Goal: Contribute content

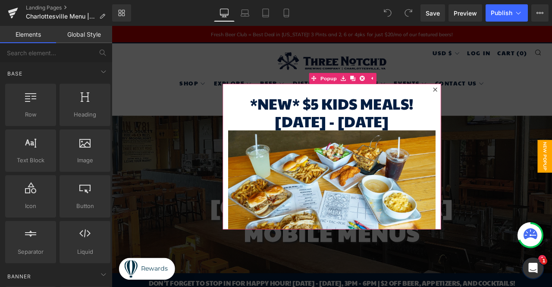
click at [493, 102] on icon at bounding box center [495, 101] width 5 height 5
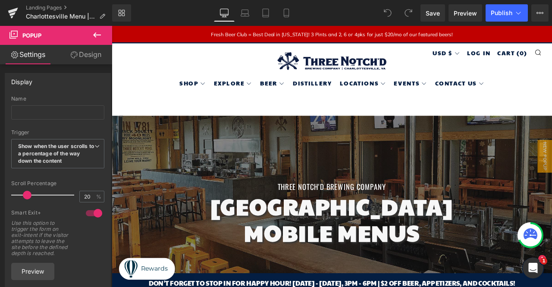
click at [39, 34] on span "Popup" at bounding box center [31, 35] width 19 height 7
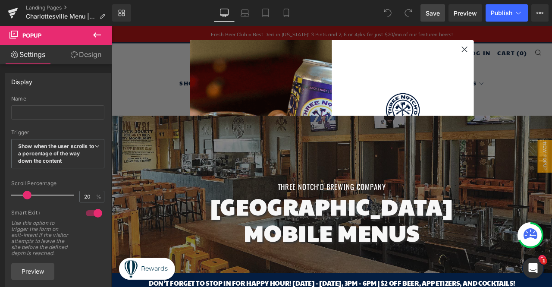
click at [441, 14] on link "Save" at bounding box center [433, 12] width 25 height 17
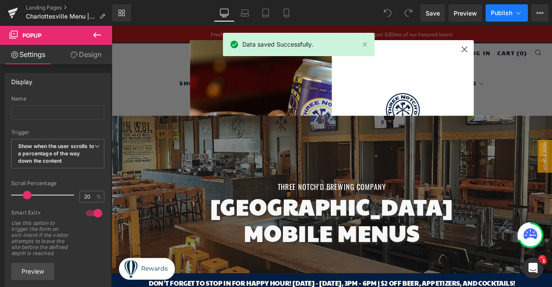
click at [501, 16] on button "Publish" at bounding box center [507, 12] width 42 height 17
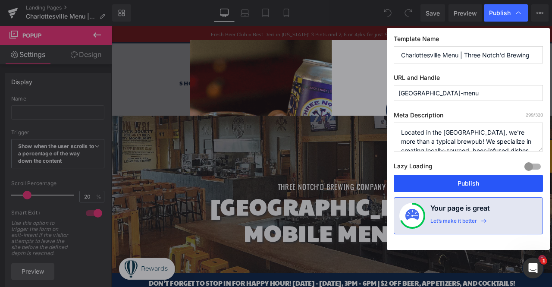
drag, startPoint x: 483, startPoint y: 176, endPoint x: 429, endPoint y: 166, distance: 54.5
click at [483, 176] on button "Publish" at bounding box center [468, 183] width 149 height 17
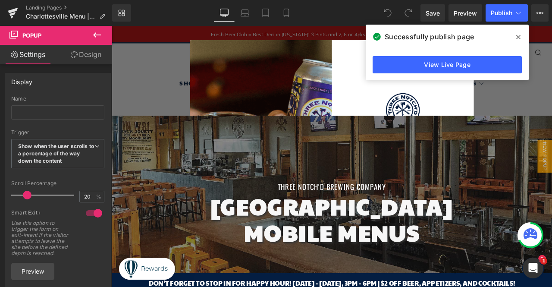
click at [99, 36] on icon at bounding box center [97, 35] width 10 height 10
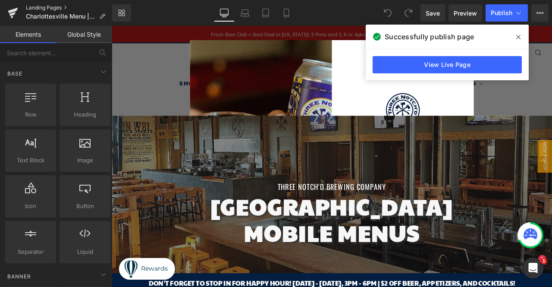
click at [53, 9] on link "Landing Pages" at bounding box center [69, 7] width 86 height 7
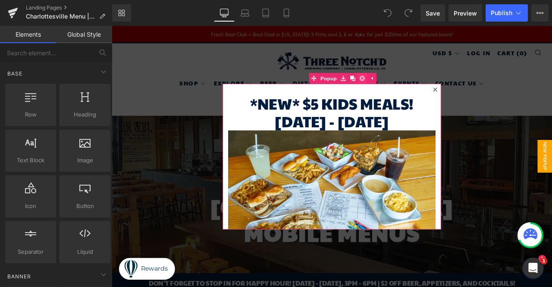
click at [406, 89] on icon at bounding box center [409, 88] width 6 height 6
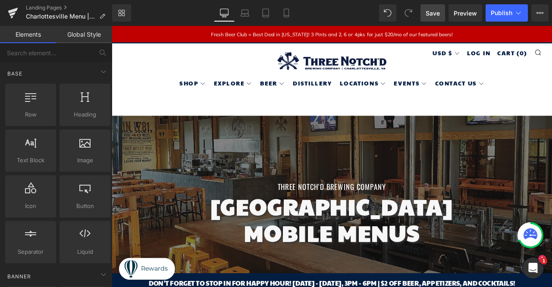
click at [434, 14] on span "Save" at bounding box center [433, 13] width 14 height 9
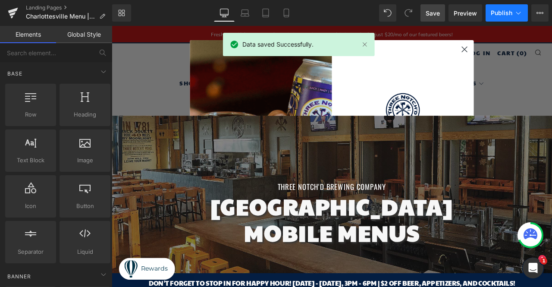
click at [502, 13] on span "Publish" at bounding box center [502, 12] width 22 height 7
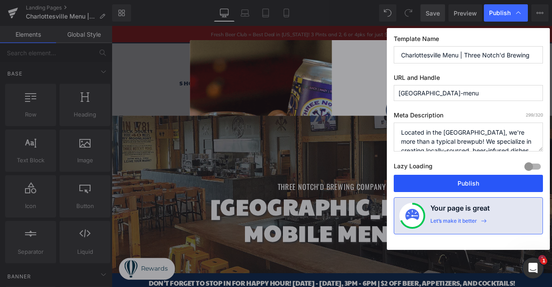
drag, startPoint x: 479, startPoint y: 188, endPoint x: 304, endPoint y: 120, distance: 187.2
click at [479, 188] on button "Publish" at bounding box center [468, 183] width 149 height 17
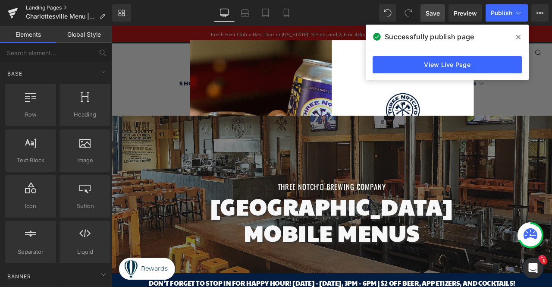
click at [58, 9] on link "Landing Pages" at bounding box center [69, 7] width 86 height 7
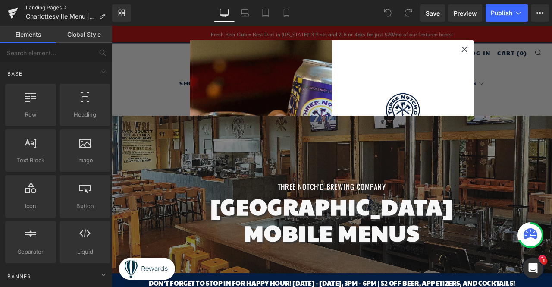
click at [53, 9] on link "Landing Pages" at bounding box center [69, 7] width 86 height 7
click at [249, 18] on link "Laptop" at bounding box center [245, 12] width 21 height 17
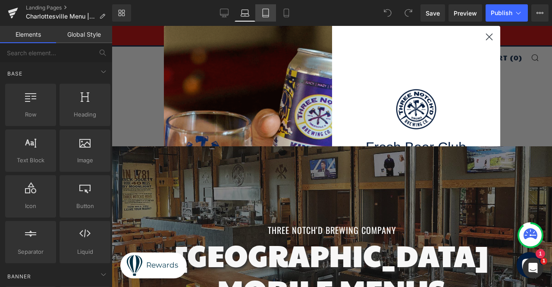
click at [267, 13] on icon at bounding box center [265, 13] width 9 height 9
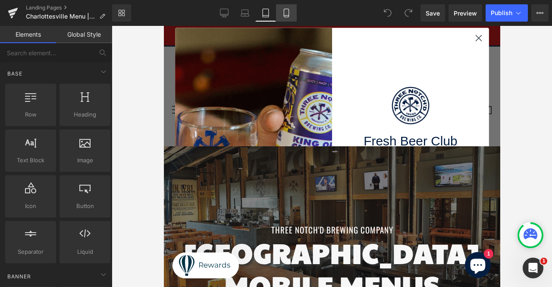
click at [282, 14] on icon at bounding box center [286, 13] width 9 height 9
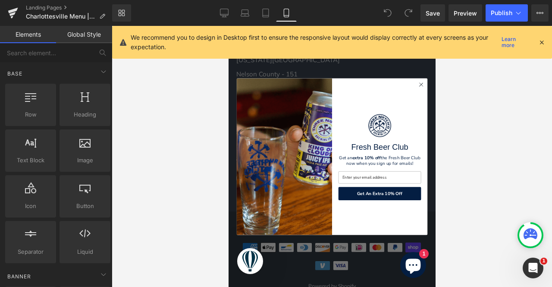
scroll to position [1432, 0]
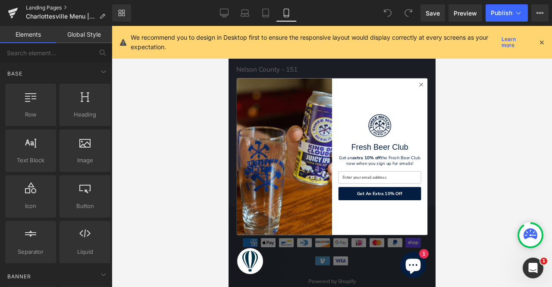
click at [52, 7] on link "Landing Pages" at bounding box center [69, 7] width 86 height 7
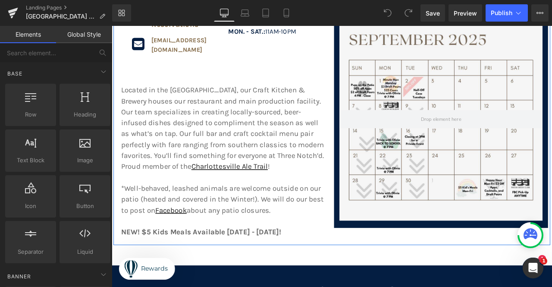
scroll to position [388, 0]
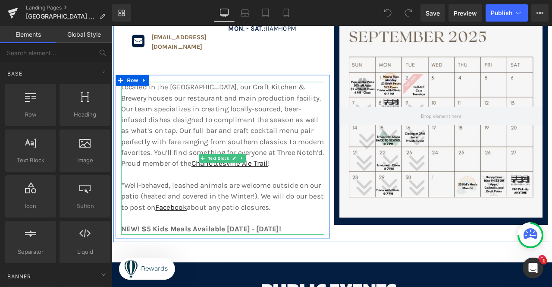
click at [314, 260] on p "NEW! $5 Kids Meals Available Monday - Friday!" at bounding box center [243, 266] width 241 height 13
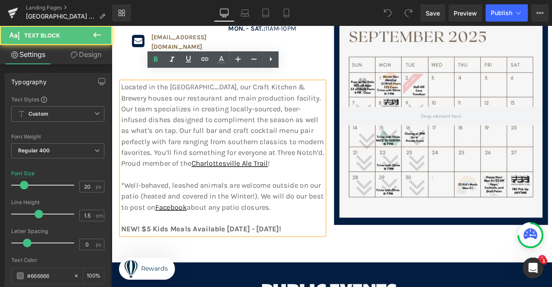
click at [314, 260] on p "NEW! $5 Kids Meals Available Monday - Friday!" at bounding box center [243, 266] width 241 height 13
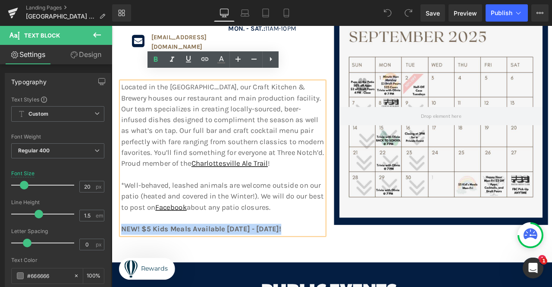
drag, startPoint x: 314, startPoint y: 254, endPoint x: 118, endPoint y: 254, distance: 195.9
click at [118, 254] on div "Located in the IX Art Park, our Craft Kitchen & Brewery houses our restaurant a…" at bounding box center [243, 182] width 254 height 181
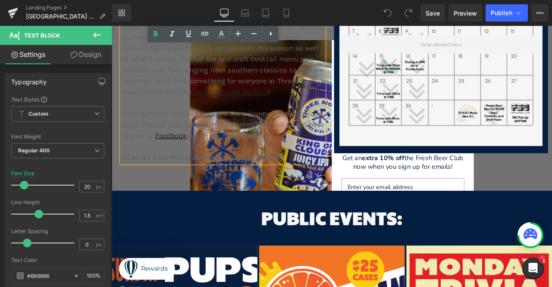
scroll to position [475, 0]
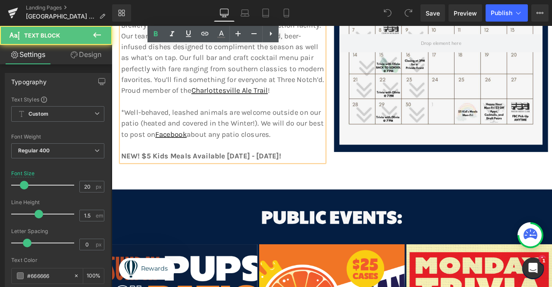
click at [304, 175] on strong "NEW! $5 Kids Meals Available Monday - Friday!" at bounding box center [218, 180] width 190 height 10
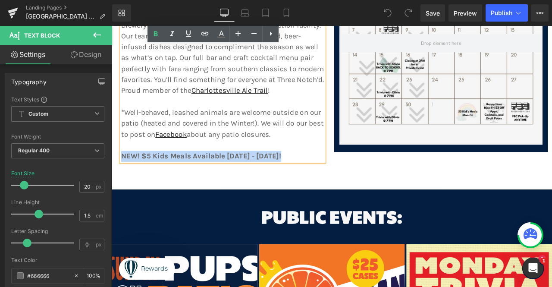
drag, startPoint x: 317, startPoint y: 169, endPoint x: 121, endPoint y: 165, distance: 195.9
click at [123, 174] on p "NEW! $5 Kids Meals Available Monday - Friday!" at bounding box center [243, 180] width 241 height 13
click at [228, 175] on strong "NEW! $5 Kids Meals Available Monday - Friday!" at bounding box center [218, 180] width 190 height 10
drag, startPoint x: 146, startPoint y: 169, endPoint x: 315, endPoint y: 176, distance: 169.3
click at [315, 176] on div "Located in the IX Art Park, our Craft Kitchen & Brewery houses our restaurant a…" at bounding box center [243, 96] width 241 height 181
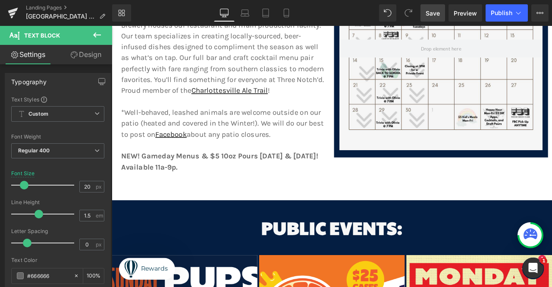
drag, startPoint x: 430, startPoint y: 12, endPoint x: 402, endPoint y: 17, distance: 28.1
click at [430, 12] on span "Save" at bounding box center [433, 13] width 14 height 9
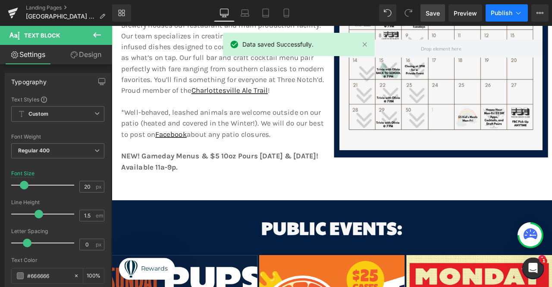
click at [504, 16] on span "Publish" at bounding box center [502, 12] width 22 height 7
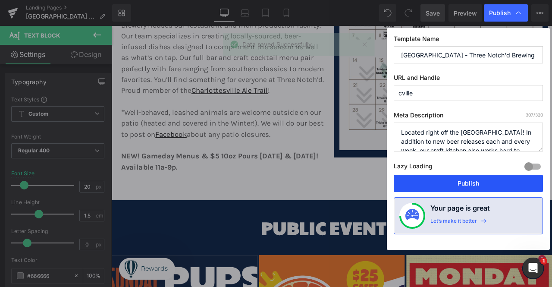
click at [490, 179] on button "Publish" at bounding box center [468, 183] width 149 height 17
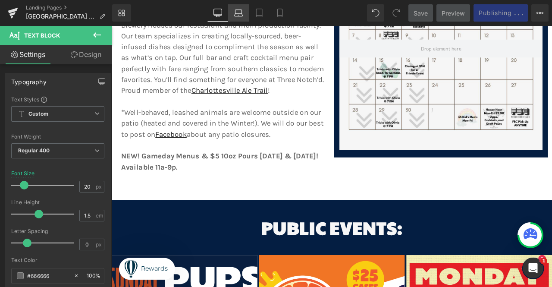
drag, startPoint x: 240, startPoint y: 14, endPoint x: 132, endPoint y: 22, distance: 107.7
click at [240, 14] on icon at bounding box center [239, 15] width 8 height 3
type input "16"
type input "100"
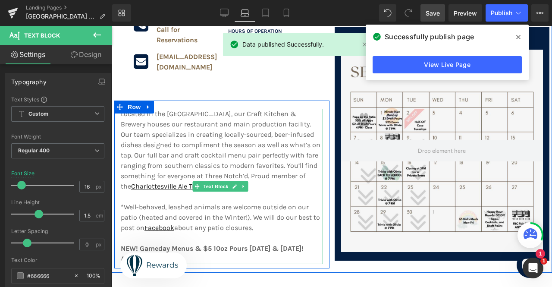
scroll to position [373, 0]
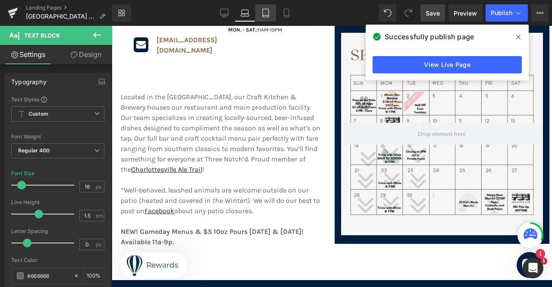
click at [267, 19] on link "Tablet" at bounding box center [265, 12] width 21 height 17
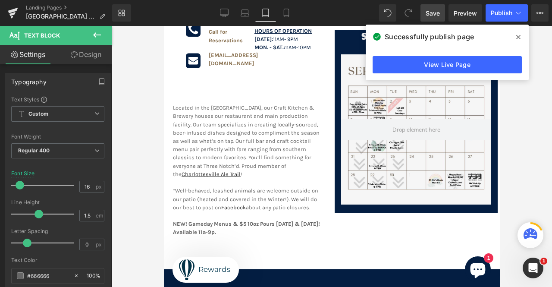
type input "12.8"
type input "100"
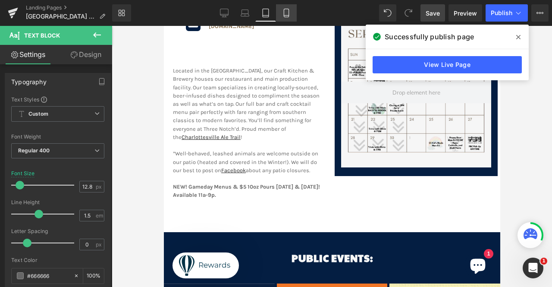
drag, startPoint x: 288, startPoint y: 13, endPoint x: 41, endPoint y: 79, distance: 255.0
click at [288, 13] on icon at bounding box center [286, 13] width 9 height 9
type input "24"
type input "100"
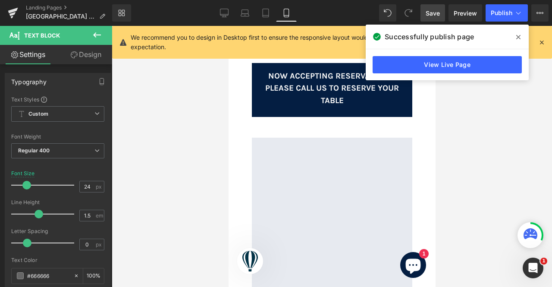
scroll to position [839, 0]
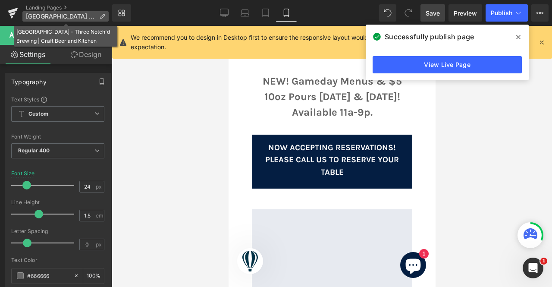
click at [59, 11] on p "Charlottesville - Three Notch'd Brewing | Craft Beer and Kitchen" at bounding box center [65, 16] width 86 height 10
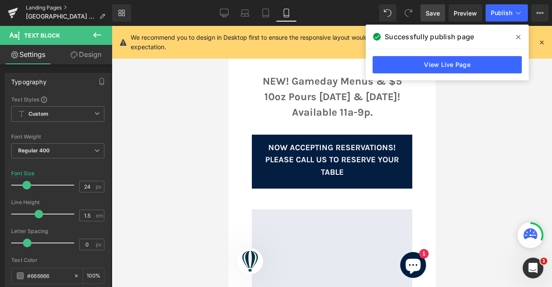
click at [53, 9] on link "Landing Pages" at bounding box center [69, 7] width 86 height 7
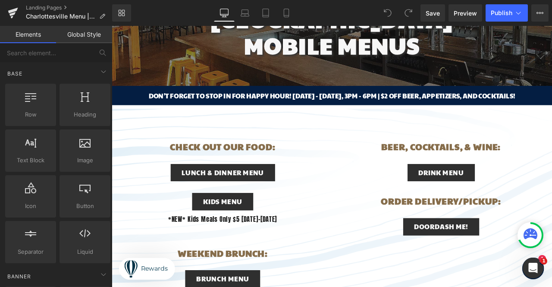
scroll to position [259, 0]
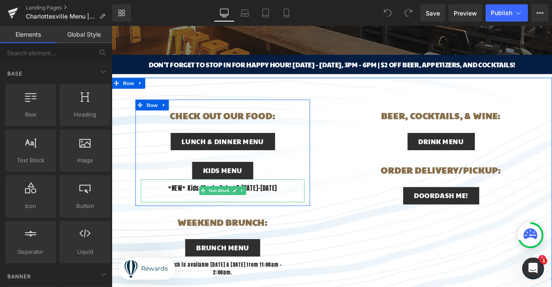
click at [307, 220] on p "*NEW* Kids Meals Only $5 [DATE]-[DATE]" at bounding box center [243, 218] width 146 height 11
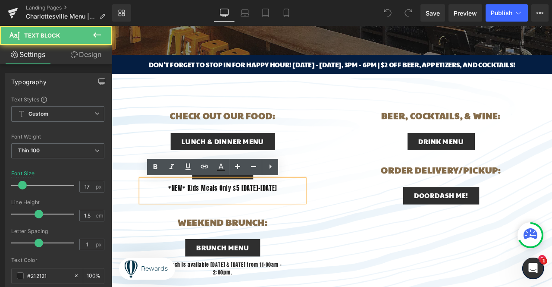
click at [309, 218] on p "*NEW* Kids Meals Only $5 [DATE]-[DATE]" at bounding box center [243, 218] width 146 height 11
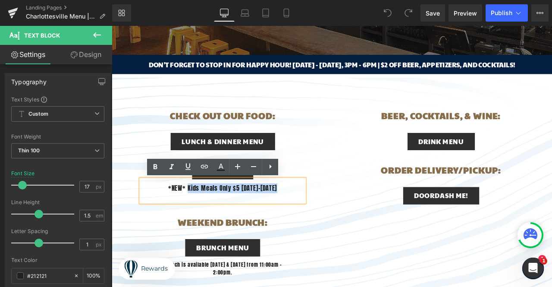
drag, startPoint x: 309, startPoint y: 218, endPoint x: 196, endPoint y: 217, distance: 112.6
click at [196, 217] on p "*NEW* Kids Meals Only $5 [DATE]-[DATE]" at bounding box center [243, 218] width 146 height 11
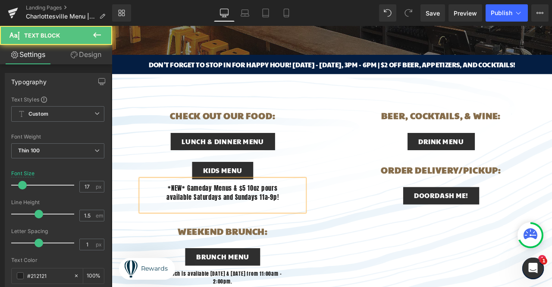
click at [250, 218] on p "*NEW* Gameday Menus & $5 10oz pours available Saturdays and Sundays 11a-9p!" at bounding box center [243, 224] width 146 height 22
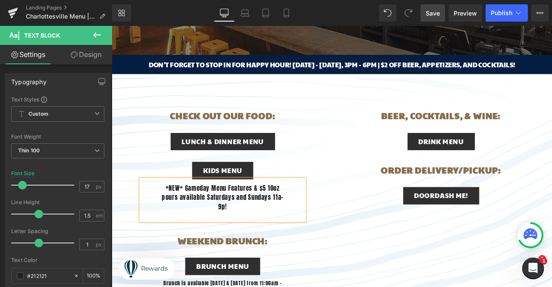
click at [434, 17] on span "Save" at bounding box center [433, 13] width 14 height 9
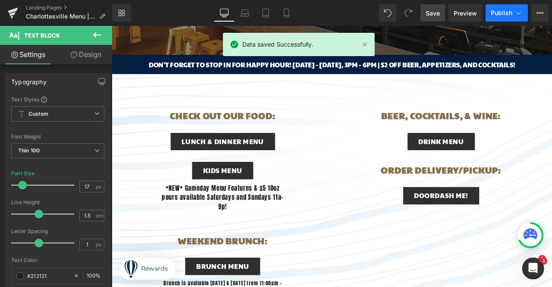
click at [502, 17] on button "Publish" at bounding box center [507, 12] width 42 height 17
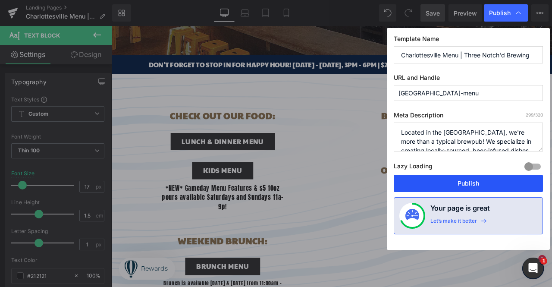
drag, startPoint x: 473, startPoint y: 183, endPoint x: 427, endPoint y: 193, distance: 47.6
click at [473, 183] on button "Publish" at bounding box center [468, 183] width 149 height 17
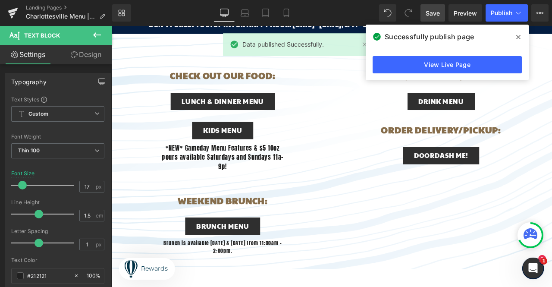
scroll to position [259, 0]
